Goal: Information Seeking & Learning: Learn about a topic

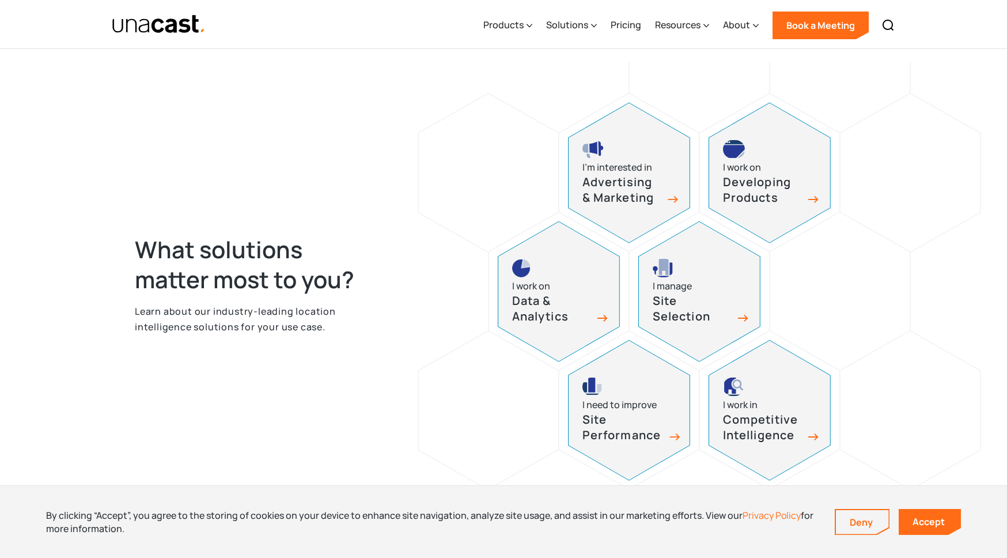
scroll to position [452, 0]
click at [632, 199] on h3 "Advertising & Marketing" at bounding box center [623, 190] width 81 height 31
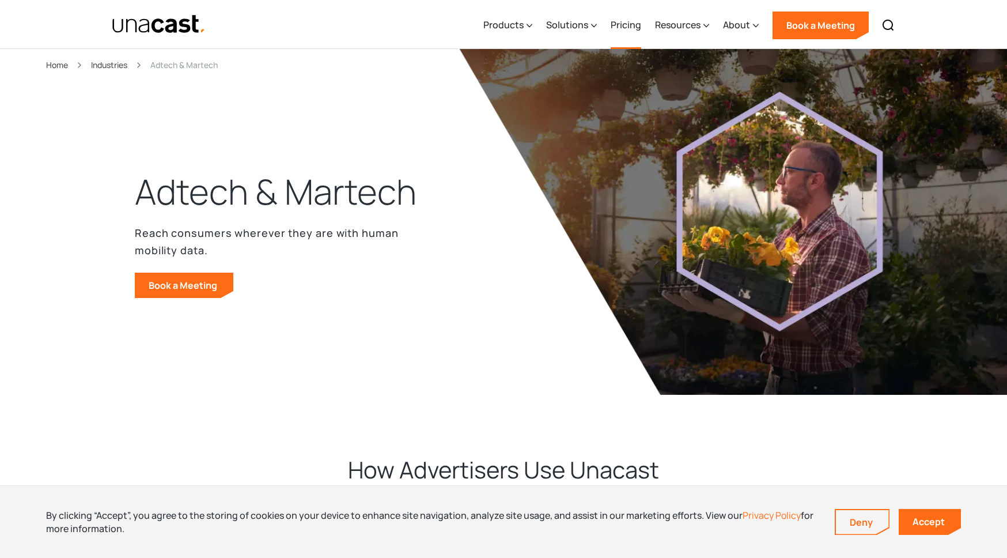
click at [637, 23] on link "Pricing" at bounding box center [626, 25] width 31 height 47
click at [137, 24] on img "home" at bounding box center [159, 24] width 94 height 20
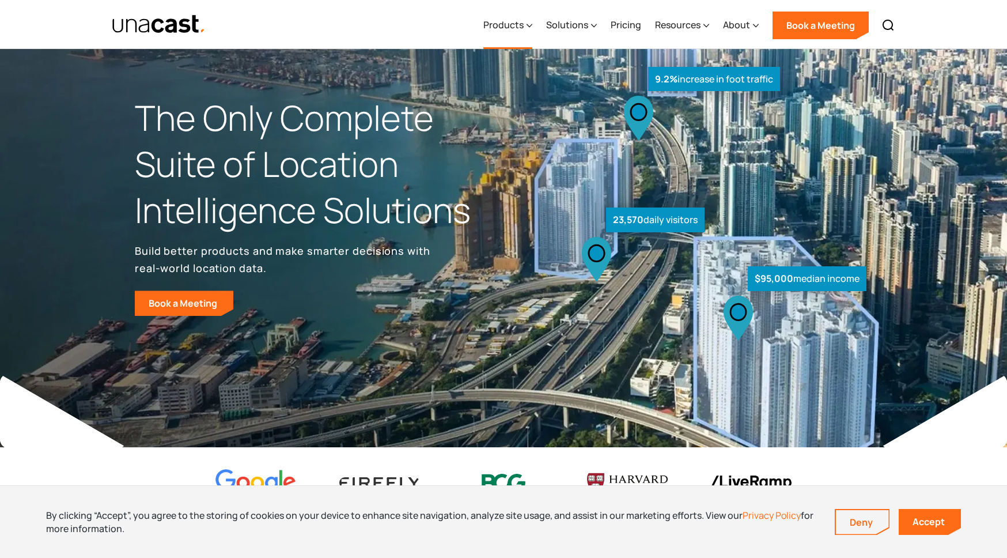
click at [531, 22] on icon at bounding box center [530, 26] width 6 height 12
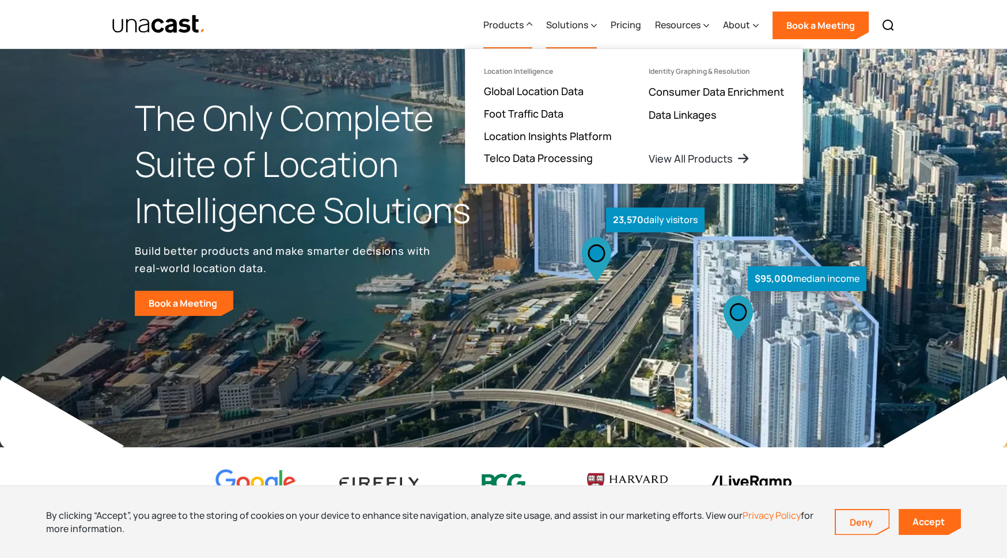
click at [595, 25] on icon at bounding box center [594, 26] width 6 height 12
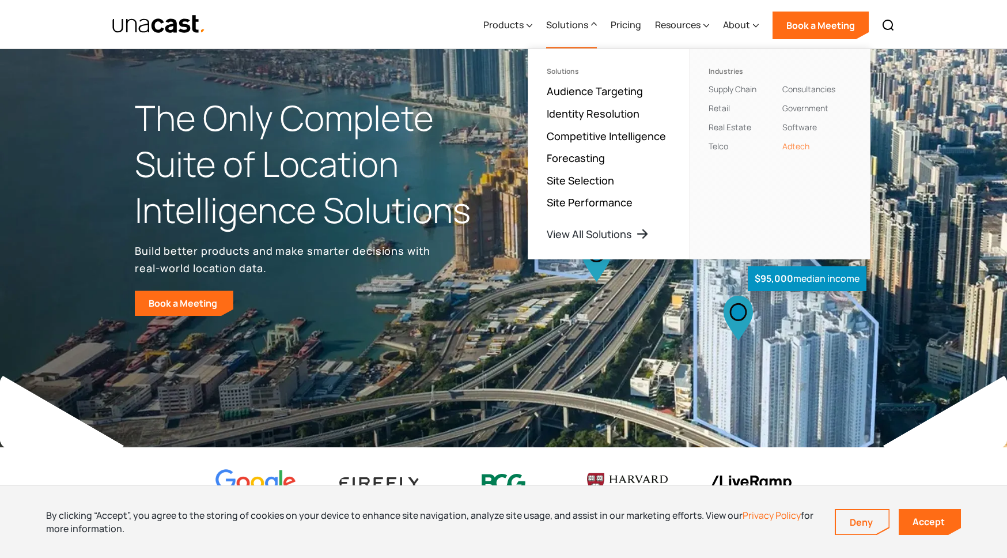
click at [795, 149] on link "Adtech" at bounding box center [795, 146] width 27 height 11
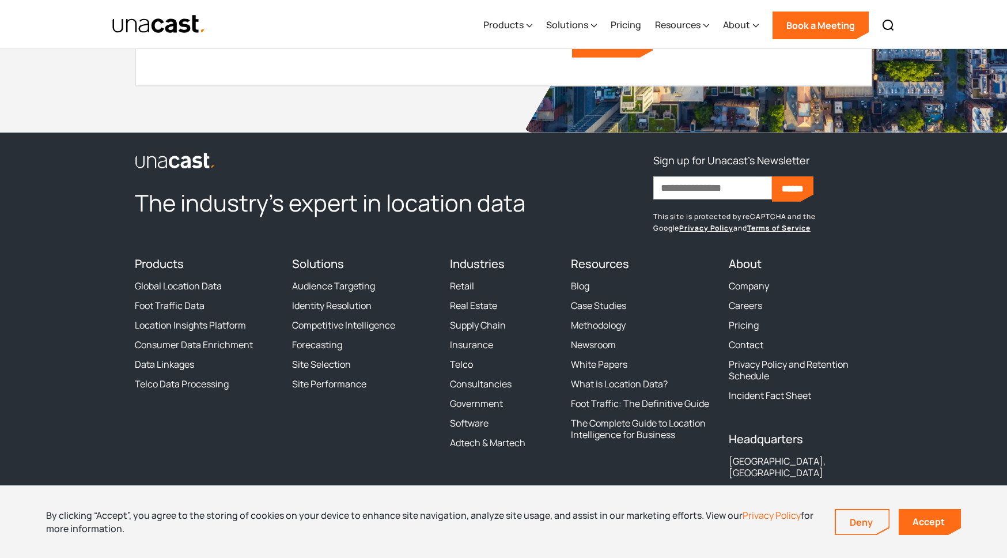
scroll to position [2998, 0]
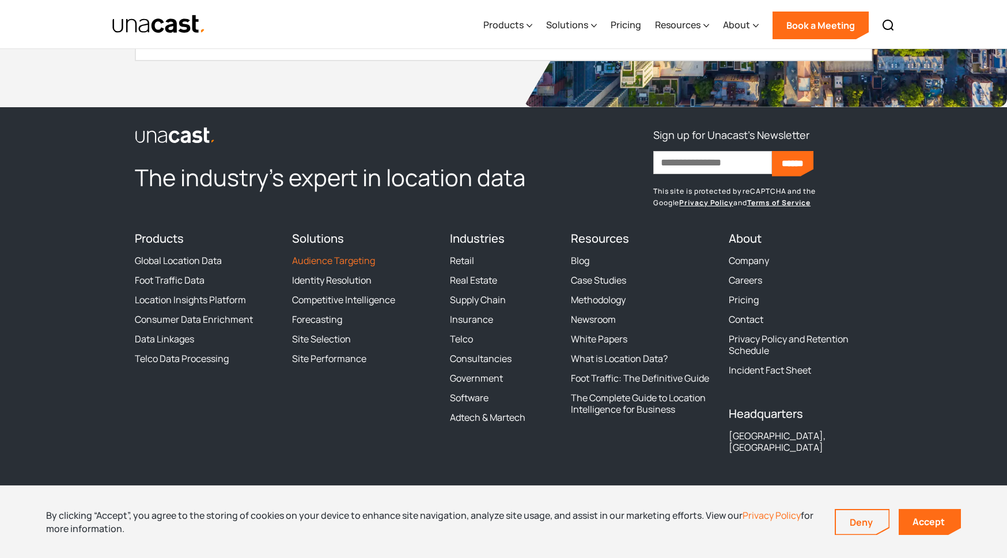
click at [336, 262] on link "Audience Targeting" at bounding box center [333, 261] width 83 height 12
